Goal: Information Seeking & Learning: Learn about a topic

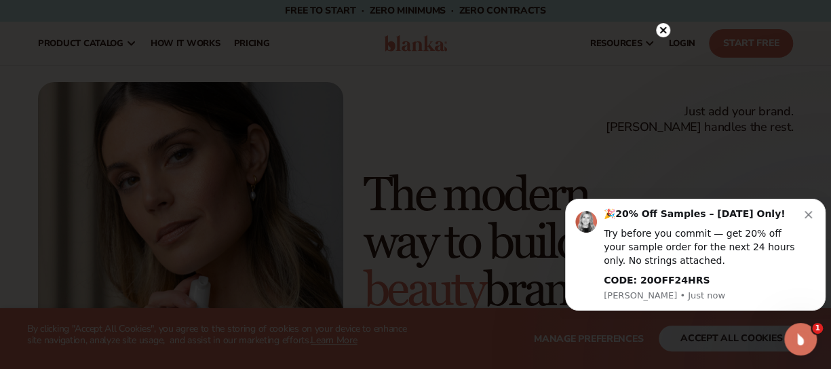
click at [793, 224] on div "🎉 20% Off Samples – [DATE] Only! Try before you commit — get 20% off your sampl…" at bounding box center [704, 248] width 201 height 80
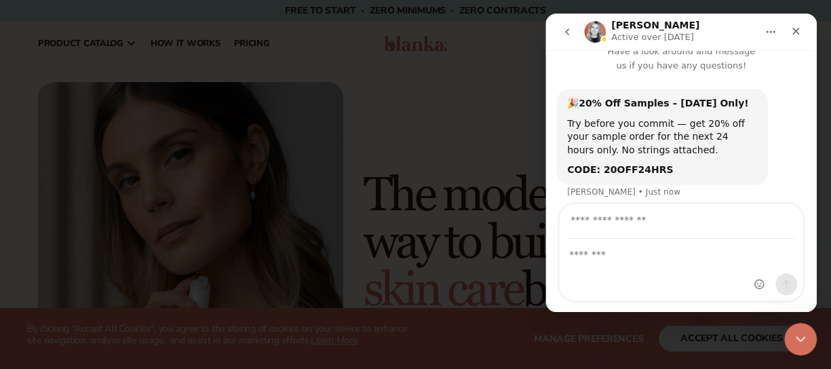
scroll to position [25, 0]
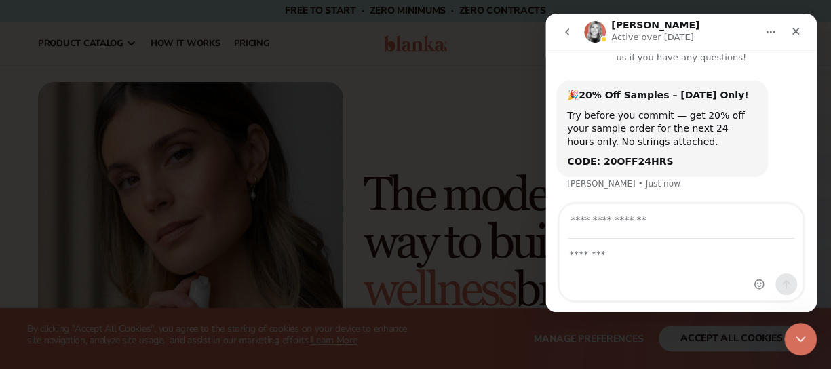
click at [796, 31] on icon "Close" at bounding box center [796, 31] width 7 height 7
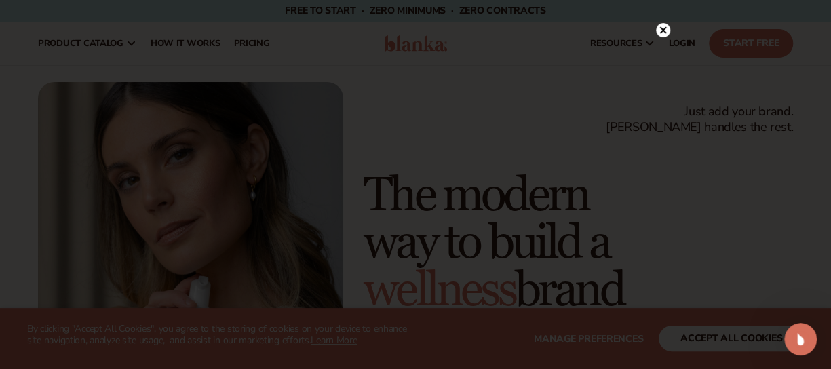
click at [664, 32] on icon at bounding box center [663, 29] width 7 height 7
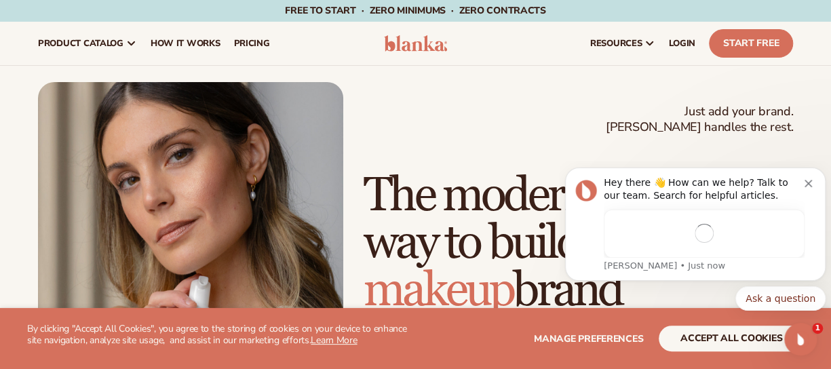
scroll to position [0, 0]
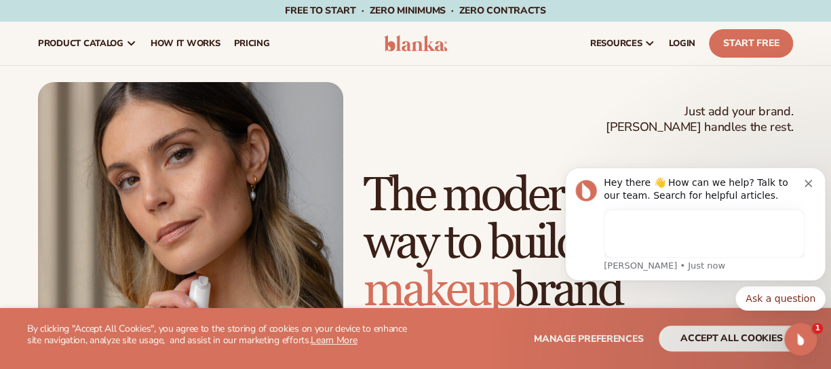
click at [250, 54] on link "pricing" at bounding box center [252, 43] width 50 height 43
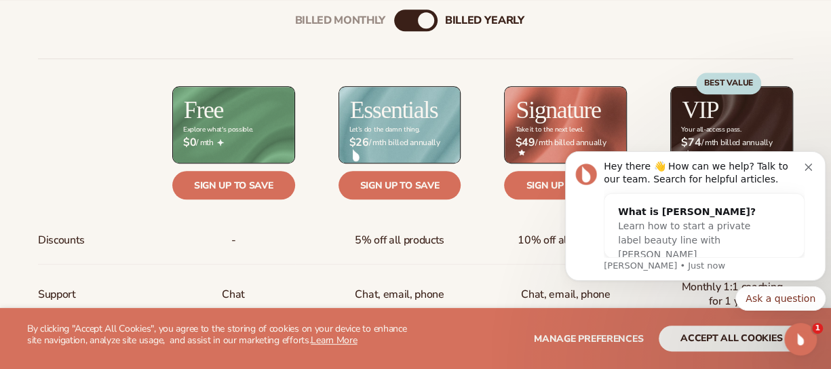
scroll to position [513, 0]
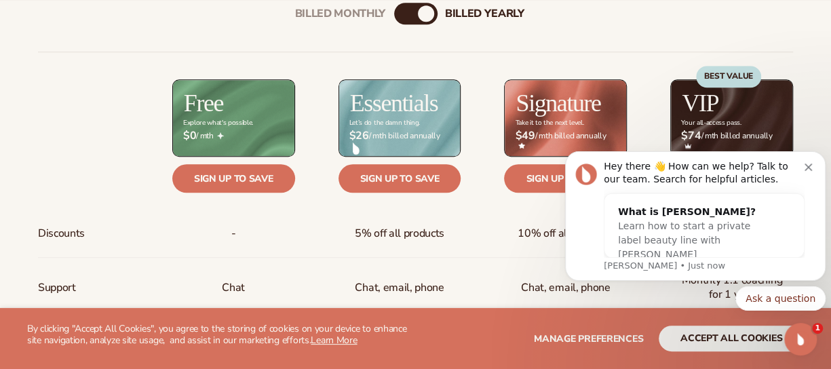
click at [815, 158] on div "Hey there 👋 How can we help? Talk to our team. Search for helpful articles. Wha…" at bounding box center [695, 216] width 261 height 130
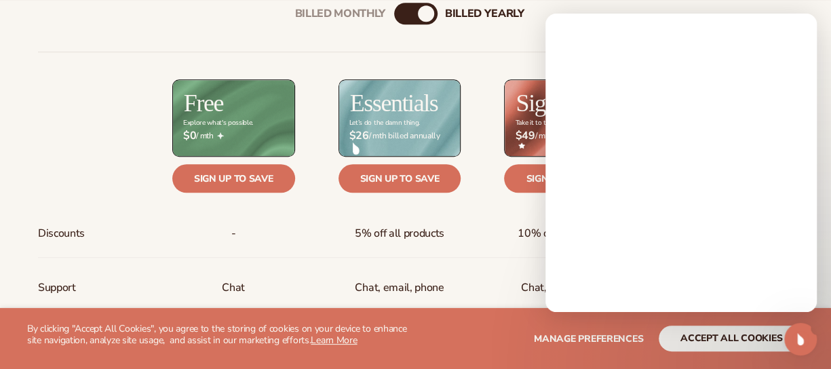
scroll to position [0, 0]
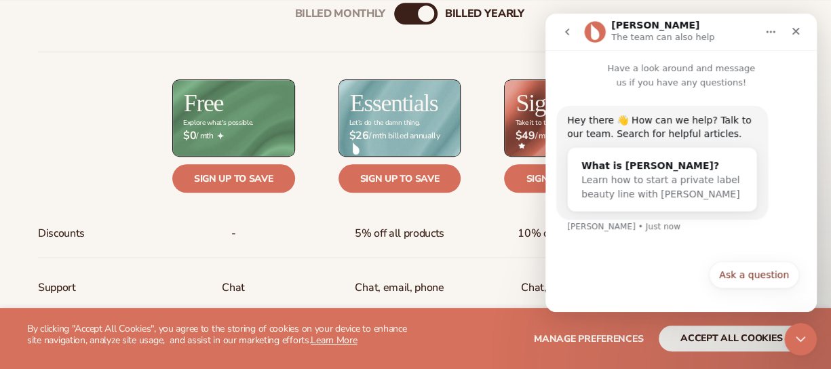
click at [803, 33] on div "Close" at bounding box center [796, 31] width 24 height 24
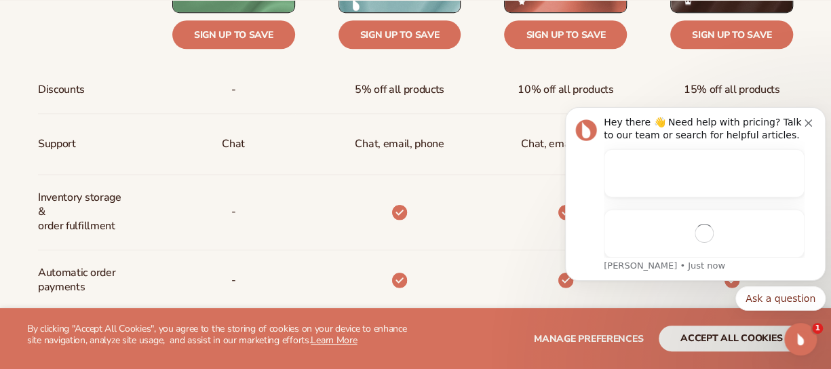
scroll to position [659, 0]
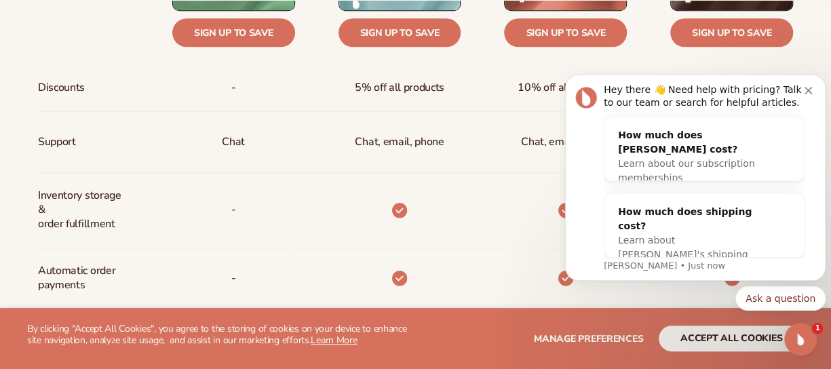
click at [805, 92] on icon "Dismiss notification" at bounding box center [808, 90] width 7 height 7
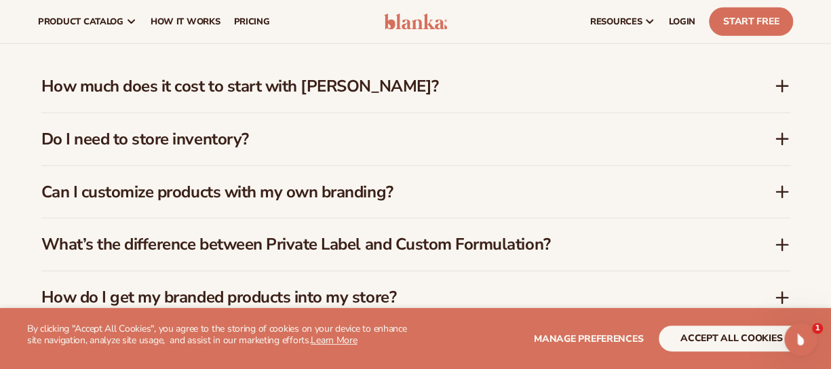
scroll to position [1945, 0]
click at [382, 151] on div "Do I need to store inventory?" at bounding box center [415, 139] width 749 height 52
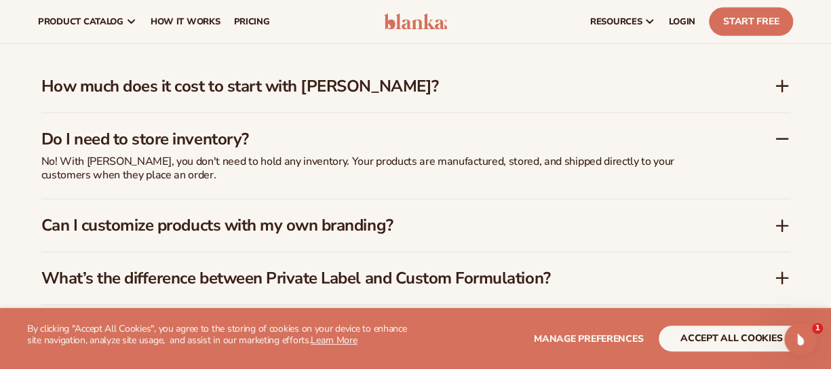
click at [778, 140] on icon at bounding box center [782, 139] width 16 height 16
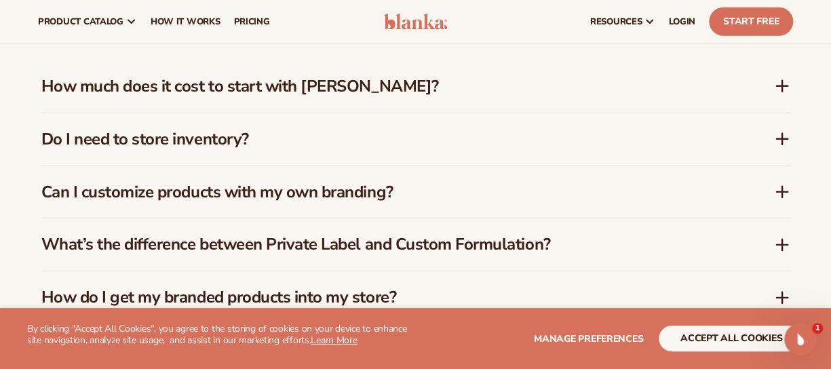
click at [791, 182] on div "FAQs How much does it cost to start with Blanka? Blanka offers a free plan so y…" at bounding box center [415, 238] width 825 height 598
click at [770, 193] on div "Can I customize products with my own branding?" at bounding box center [407, 193] width 733 height 20
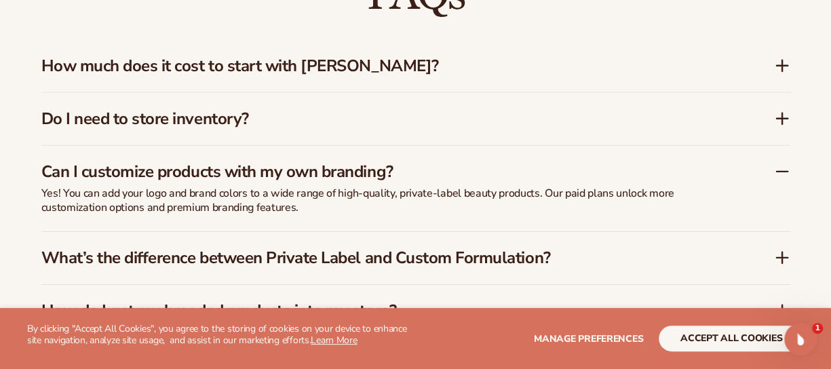
scroll to position [1966, 0]
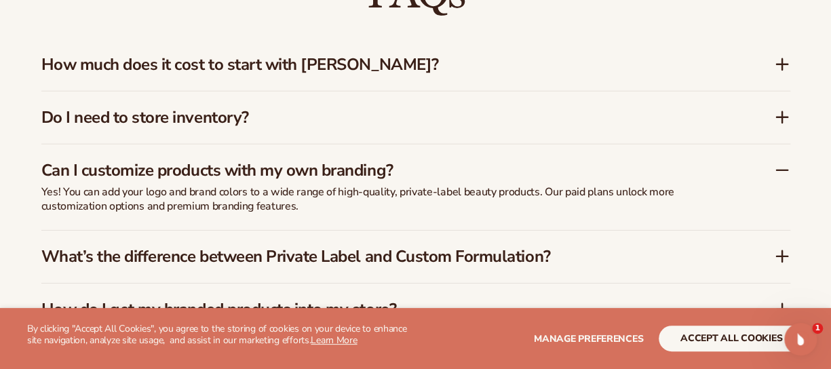
click at [782, 169] on icon at bounding box center [782, 170] width 16 height 16
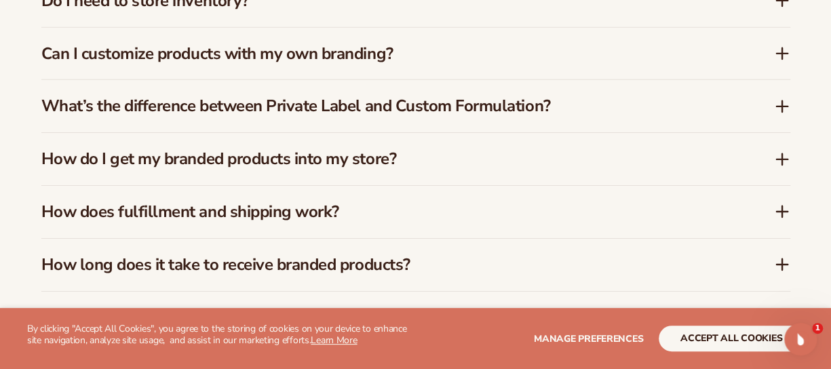
scroll to position [2084, 0]
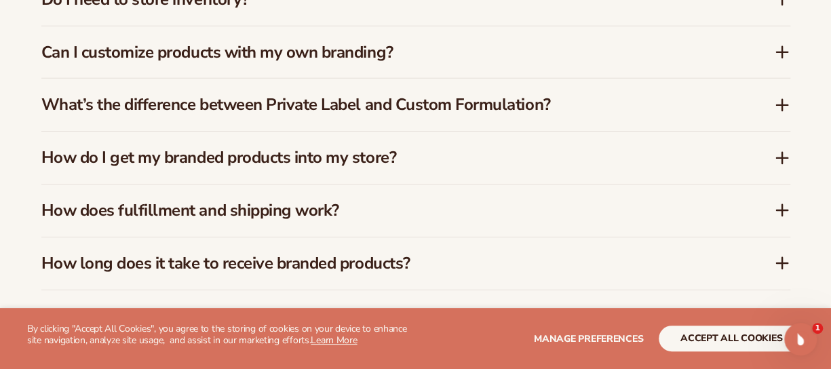
click at [596, 160] on h3 "How do I get my branded products into my store?" at bounding box center [387, 158] width 692 height 20
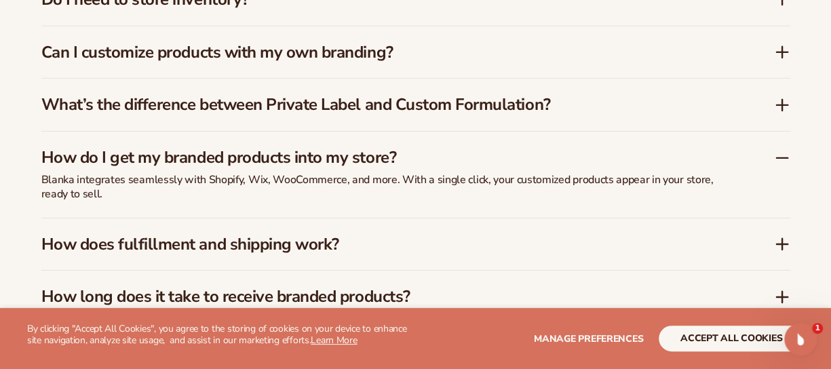
click at [596, 160] on h3 "How do I get my branded products into my store?" at bounding box center [387, 158] width 692 height 20
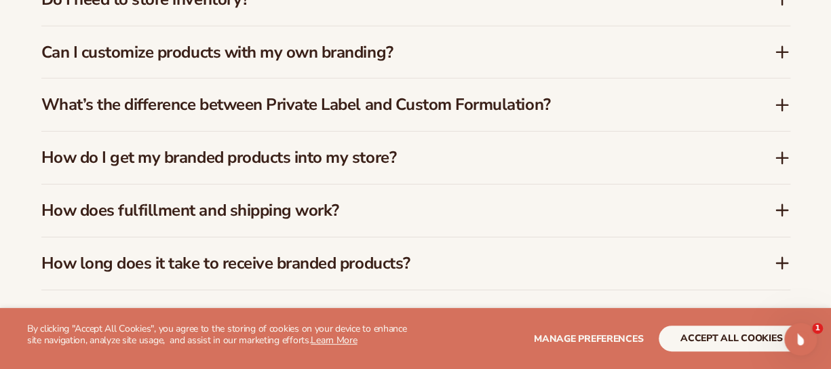
scroll to position [2159, 0]
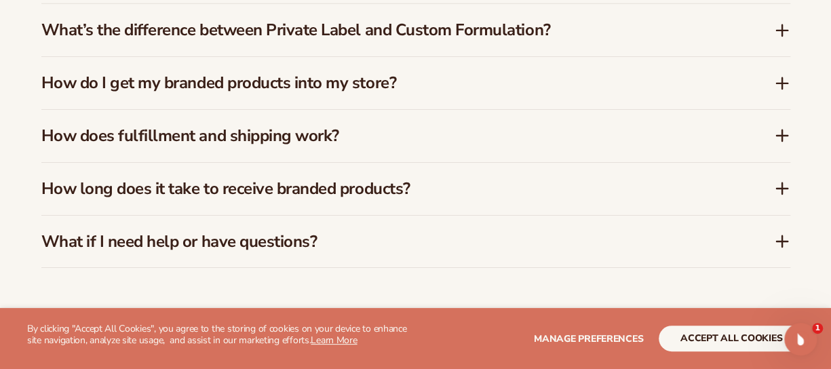
click at [498, 140] on h3 "How does fulfillment and shipping work?" at bounding box center [387, 136] width 692 height 20
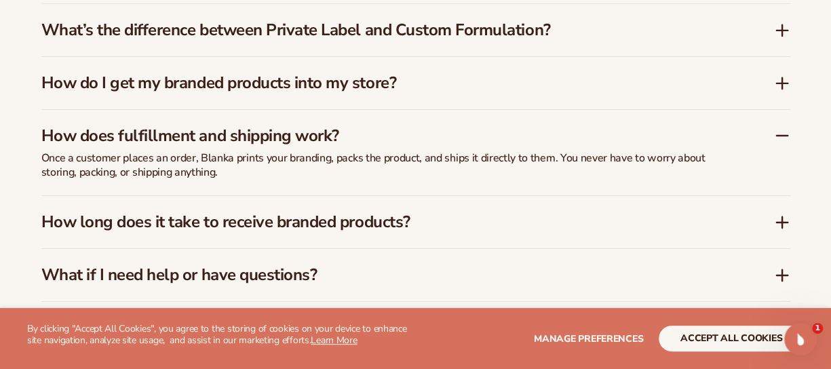
click at [788, 132] on icon at bounding box center [782, 136] width 16 height 16
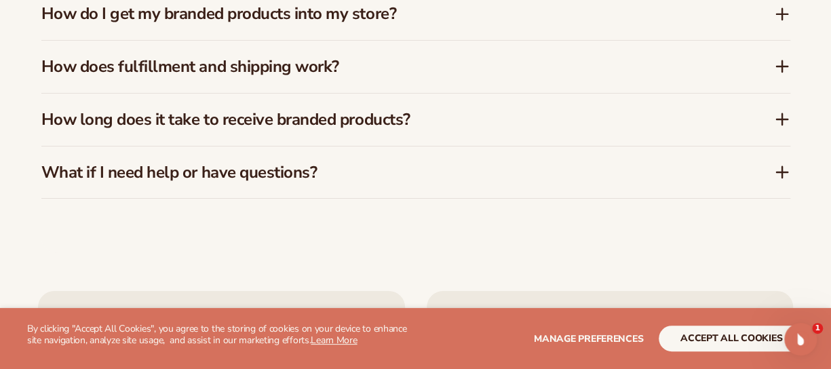
scroll to position [2228, 0]
click at [775, 116] on icon at bounding box center [782, 119] width 16 height 16
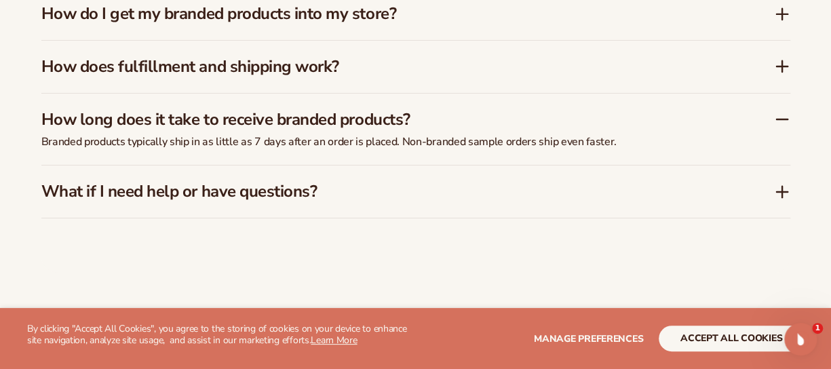
click at [778, 119] on icon at bounding box center [782, 119] width 11 height 0
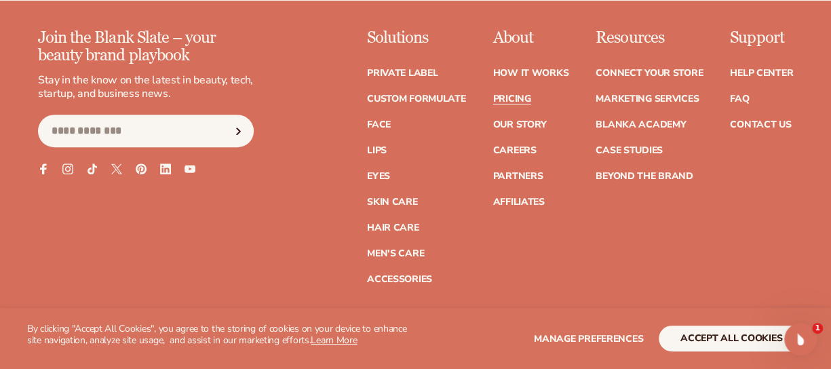
scroll to position [2836, 0]
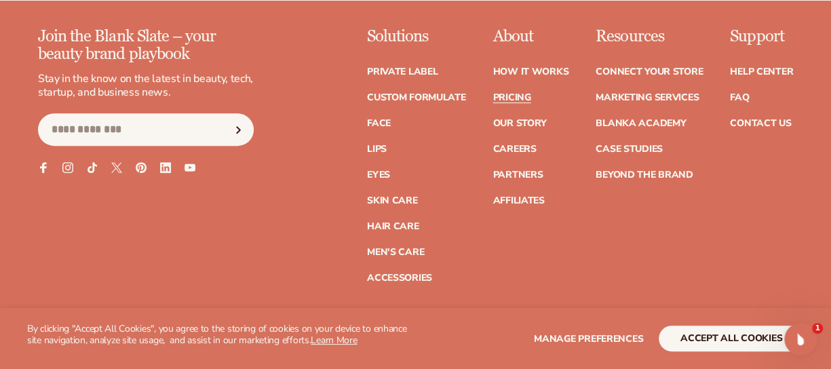
click at [375, 119] on link "Face" at bounding box center [379, 123] width 24 height 9
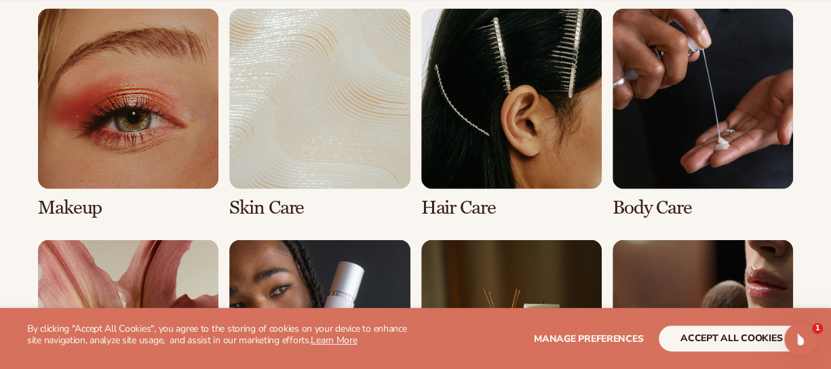
scroll to position [1038, 0]
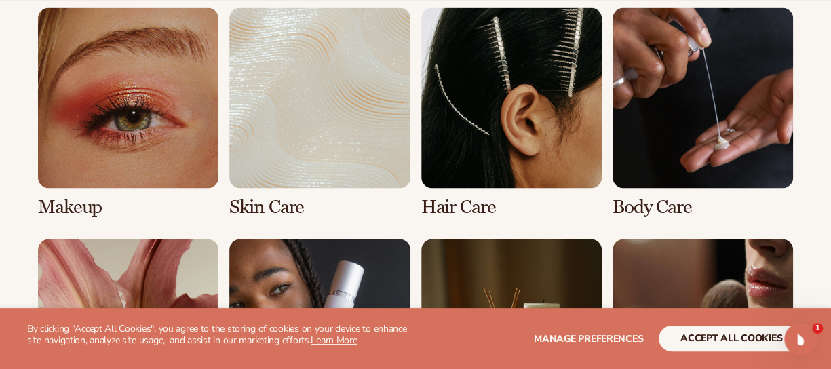
click at [129, 147] on link "1 / 8" at bounding box center [128, 112] width 180 height 210
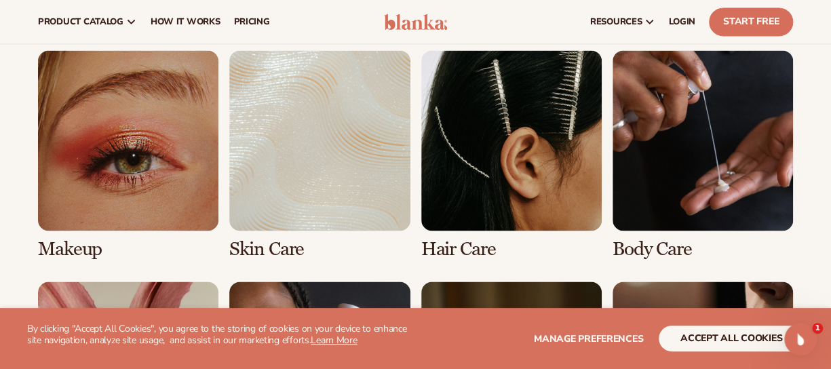
scroll to position [959, 0]
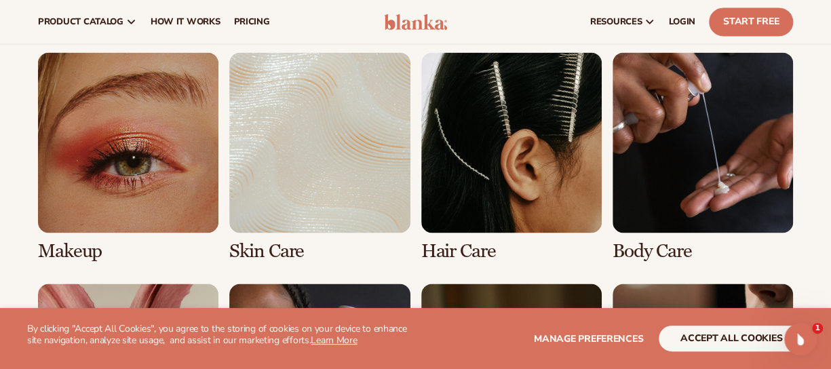
click at [153, 161] on link "1 / 8" at bounding box center [128, 157] width 180 height 210
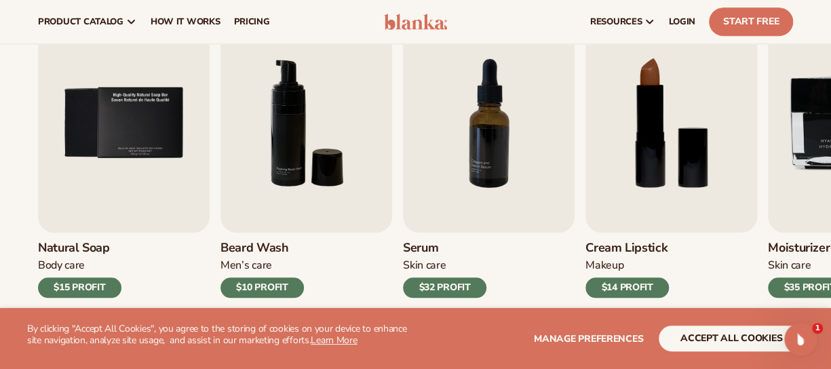
scroll to position [463, 0]
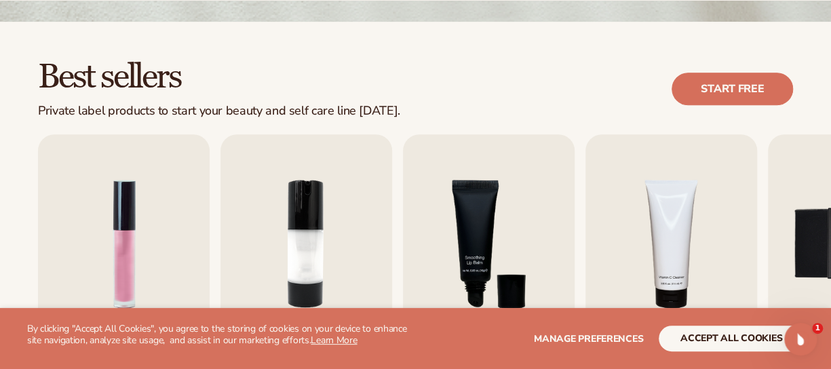
scroll to position [345, 0]
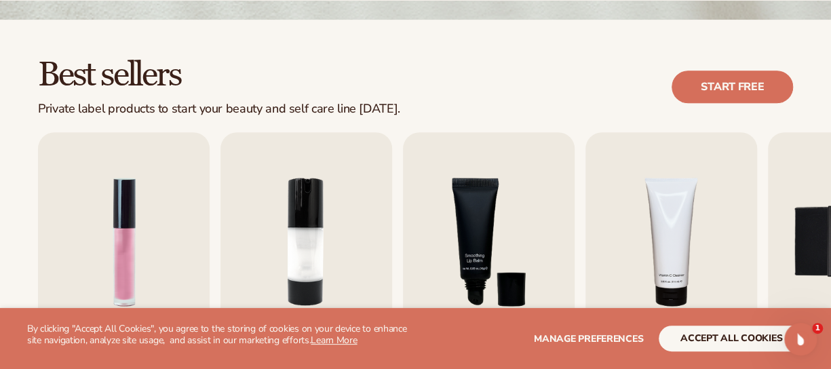
click at [718, 86] on link "Start free" at bounding box center [732, 87] width 121 height 33
